Goal: Transaction & Acquisition: Purchase product/service

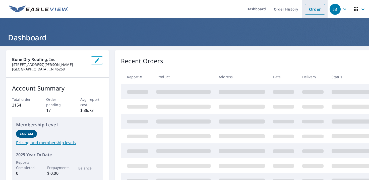
click at [309, 9] on link "Order" at bounding box center [314, 9] width 20 height 11
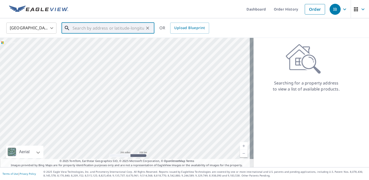
click at [90, 29] on input "text" at bounding box center [107, 28] width 71 height 14
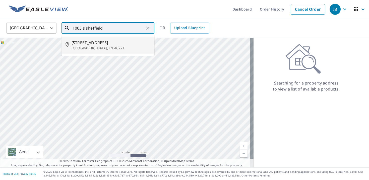
click at [83, 46] on p "[GEOGRAPHIC_DATA], IN 46221" at bounding box center [110, 48] width 79 height 5
type input "[STREET_ADDRESS]"
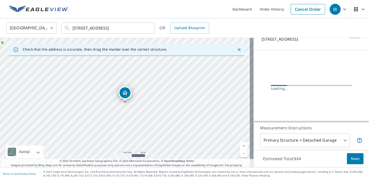
scroll to position [46, 0]
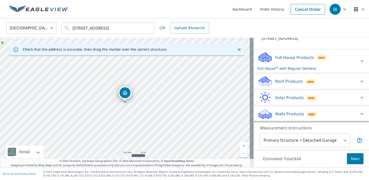
click at [283, 83] on p "Roof Products" at bounding box center [289, 81] width 28 height 6
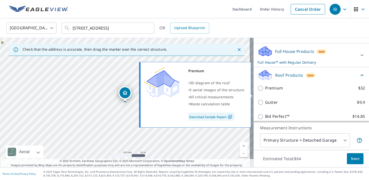
click at [272, 91] on p "Premium" at bounding box center [274, 88] width 18 height 6
click at [265, 91] on input "Premium $32" at bounding box center [261, 88] width 8 height 6
checkbox input "true"
checkbox input "false"
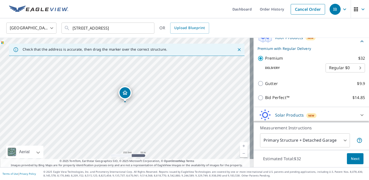
scroll to position [101, 0]
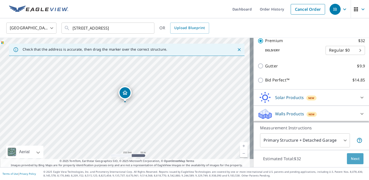
click at [354, 161] on span "Next" at bounding box center [355, 159] width 9 height 6
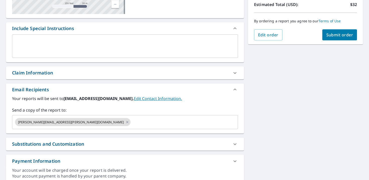
scroll to position [112, 0]
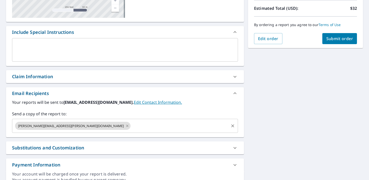
click at [126, 125] on icon at bounding box center [127, 126] width 2 height 2
checkbox input "true"
click at [55, 130] on input "text" at bounding box center [121, 126] width 214 height 10
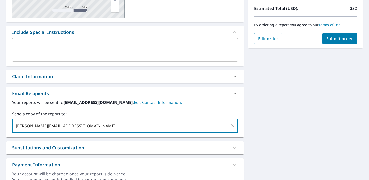
type input "[PERSON_NAME][EMAIL_ADDRESS][DOMAIN_NAME]"
click at [328, 40] on span "Submit order" at bounding box center [339, 39] width 27 height 6
checkbox input "true"
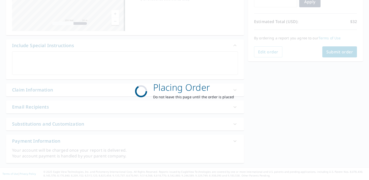
scroll to position [99, 0]
